Goal: Task Accomplishment & Management: Manage account settings

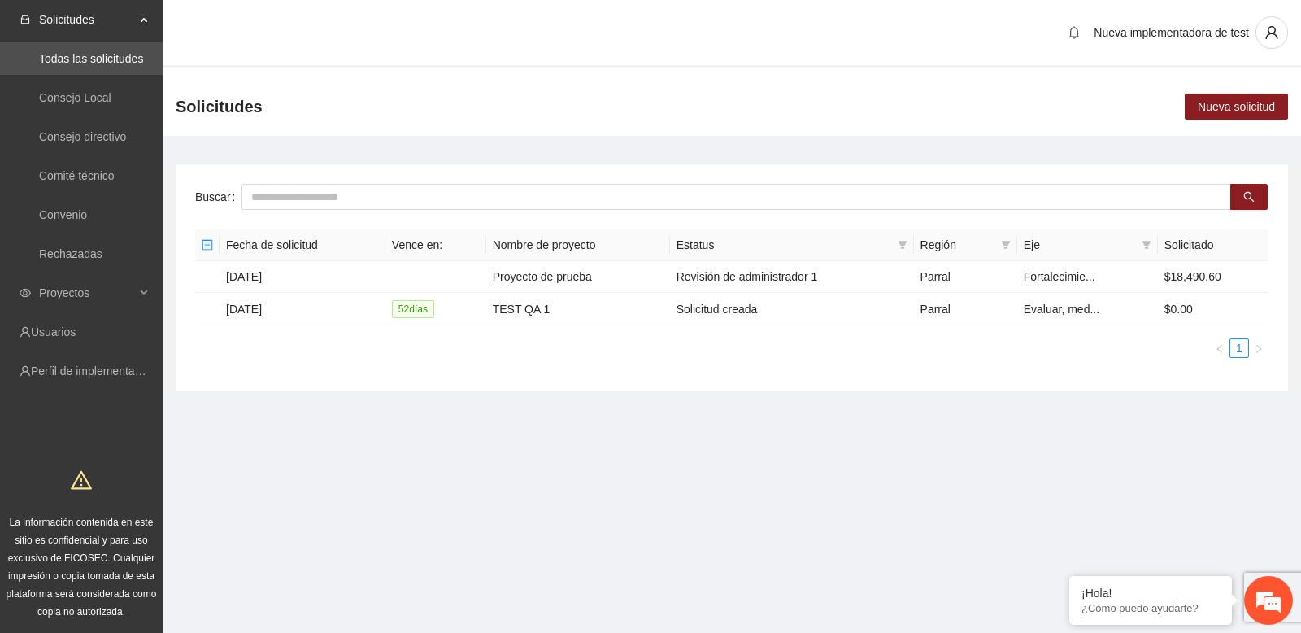
click at [389, 155] on main "Buscar Fecha de solicitud Vence en: Nombre de proyecto Estatus Región Eje Solic…" at bounding box center [732, 271] width 1138 height 271
click at [93, 368] on link "Perfil de implementadora" at bounding box center [94, 370] width 127 height 13
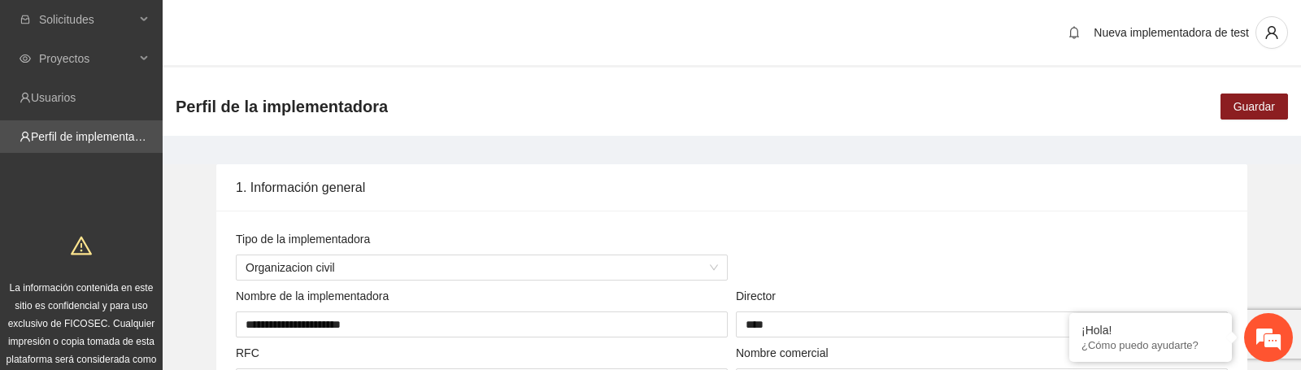
scroll to position [2590, 0]
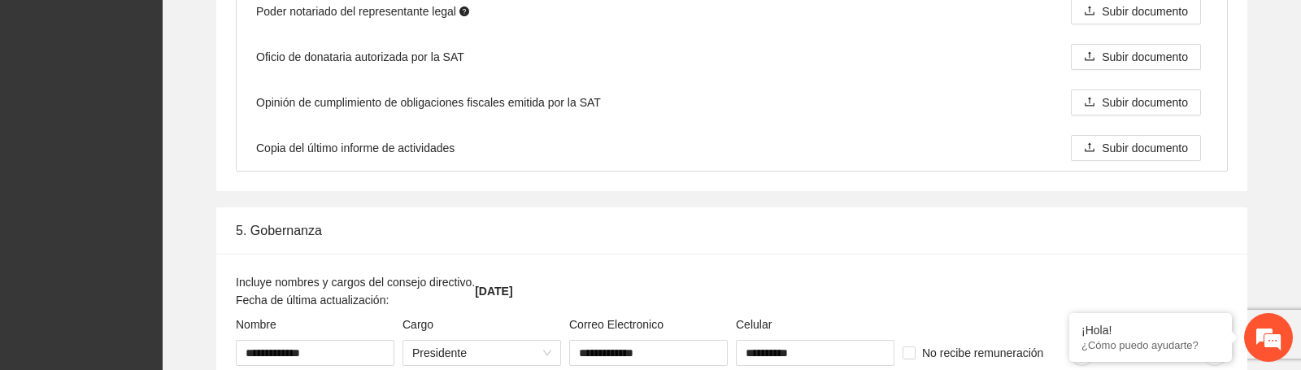
scroll to position [2465, 0]
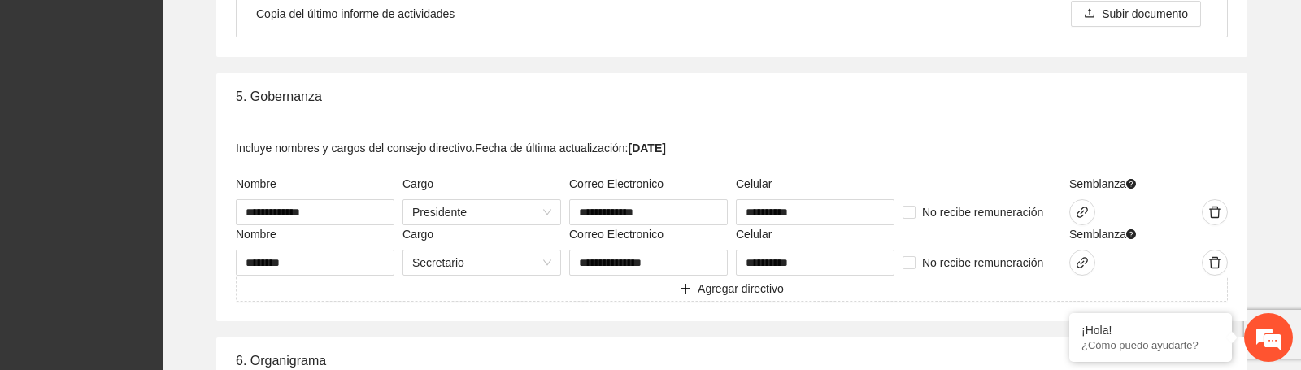
scroll to position [2601, 0]
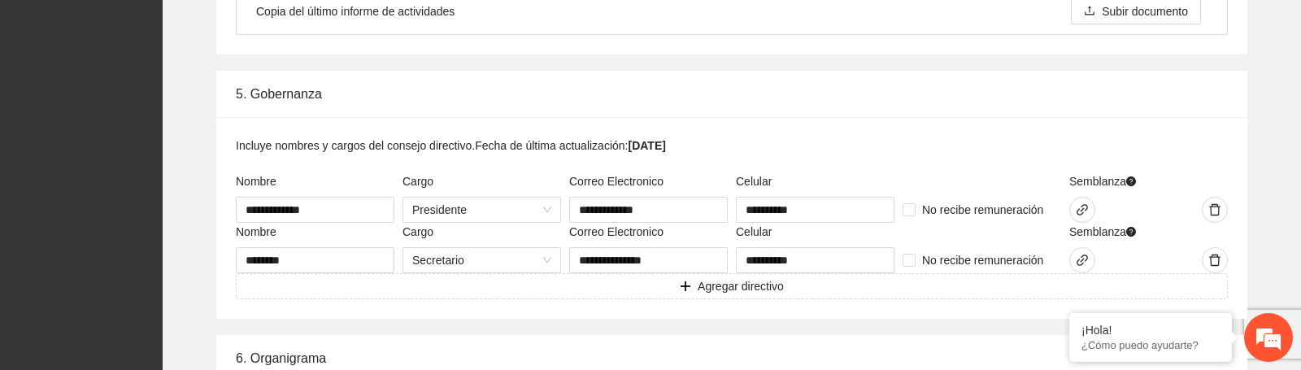
click at [475, 145] on p "Incluye nombres y cargos del consejo directivo." at bounding box center [355, 146] width 239 height 18
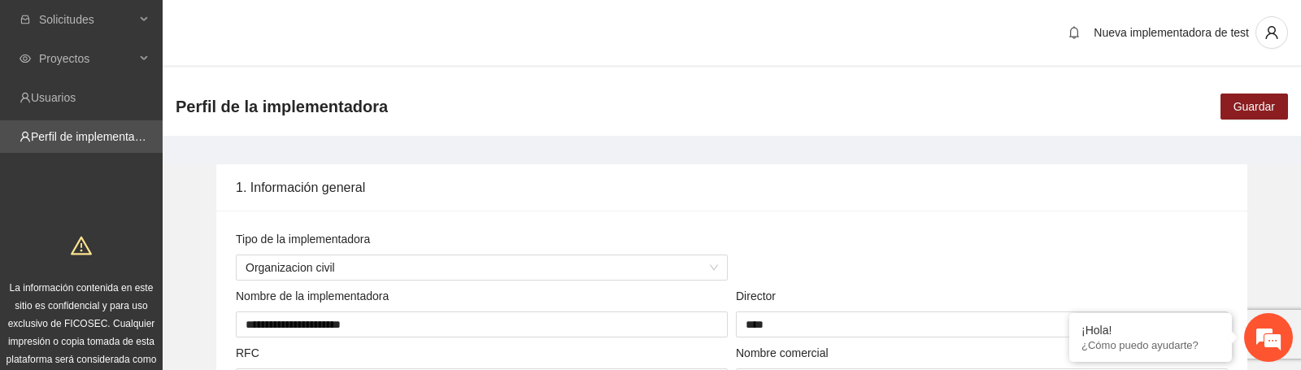
click at [281, 134] on div "Perfil de la implementadora Guardar" at bounding box center [732, 106] width 1138 height 59
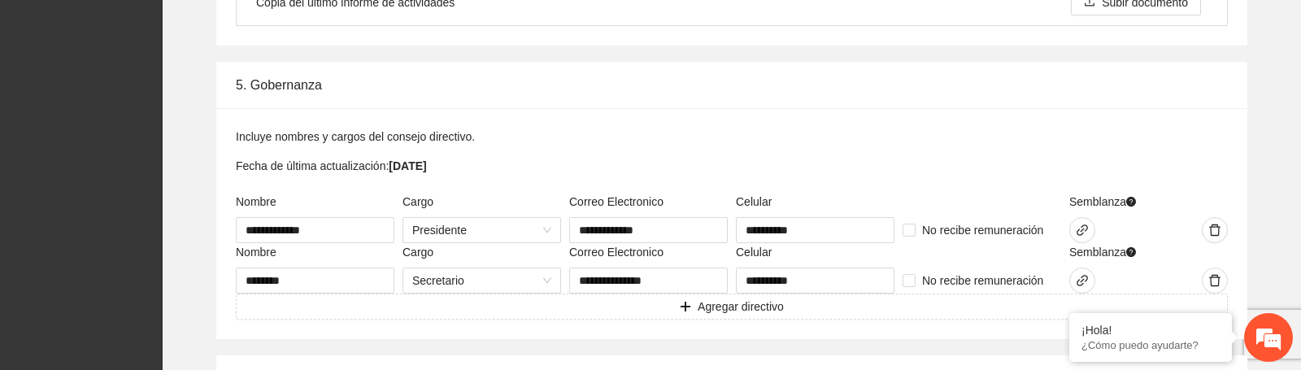
scroll to position [2607, 0]
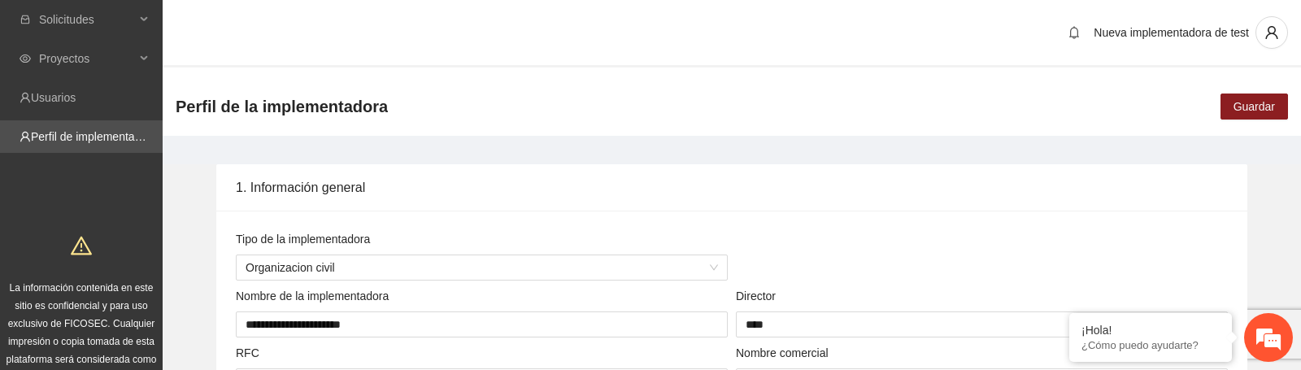
click at [419, 110] on div "Perfil de la implementadora Guardar" at bounding box center [732, 106] width 1138 height 59
